Goal: Task Accomplishment & Management: Use online tool/utility

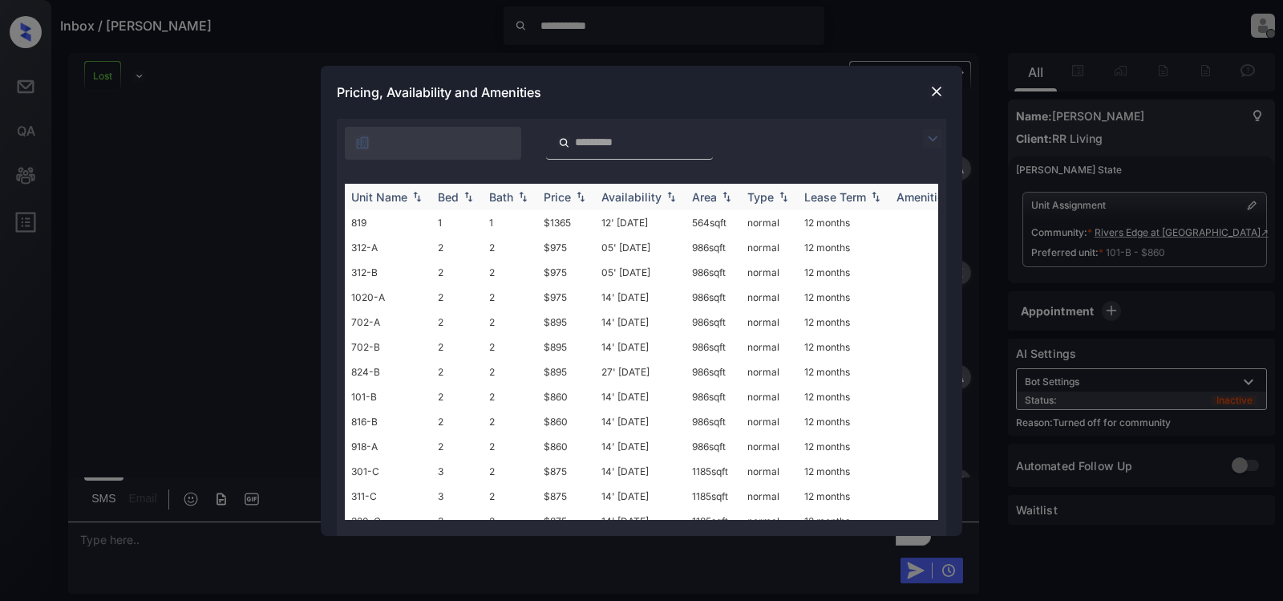
scroll to position [2197, 0]
click at [931, 140] on img at bounding box center [932, 138] width 19 height 19
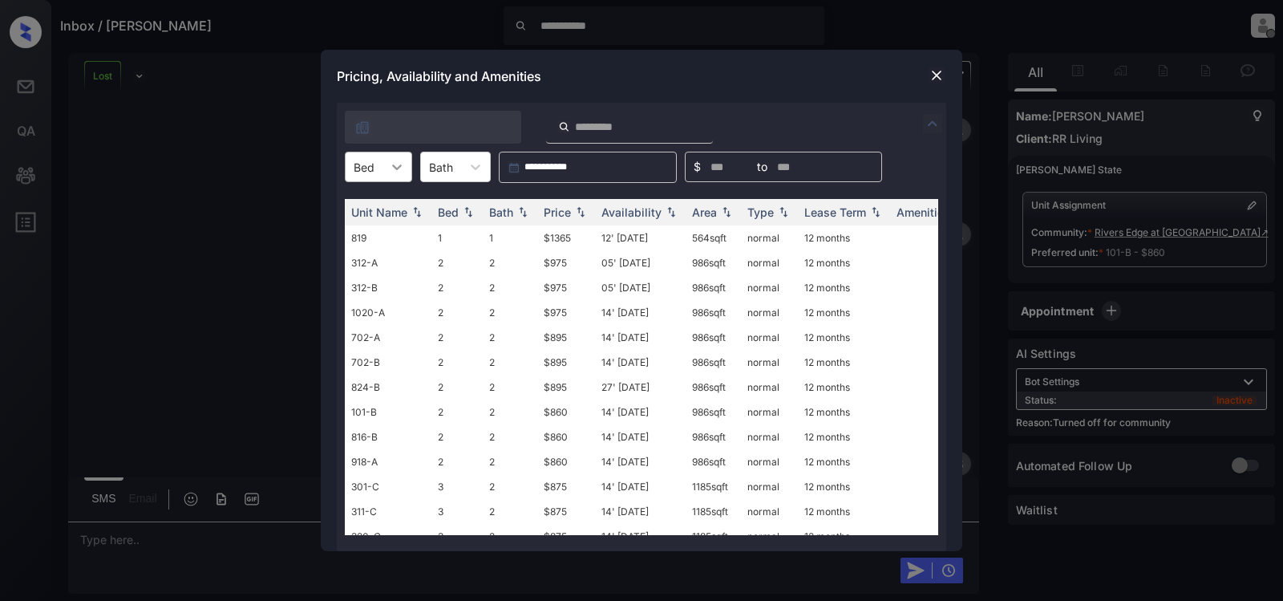
click at [399, 161] on icon at bounding box center [397, 167] width 16 height 16
click at [381, 227] on div "2" at bounding box center [378, 235] width 67 height 29
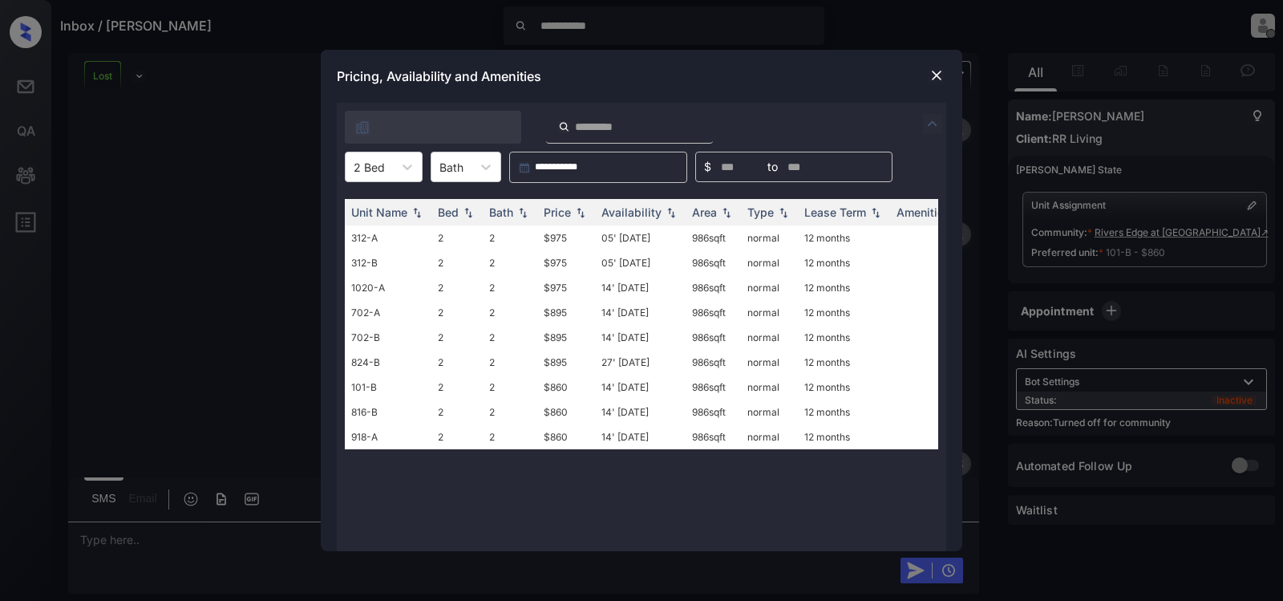
click at [942, 74] on img at bounding box center [937, 75] width 16 height 16
